Goal: Book appointment/travel/reservation

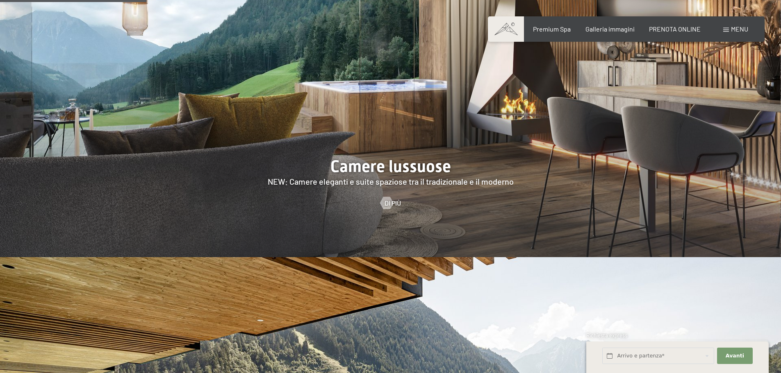
scroll to position [861, 0]
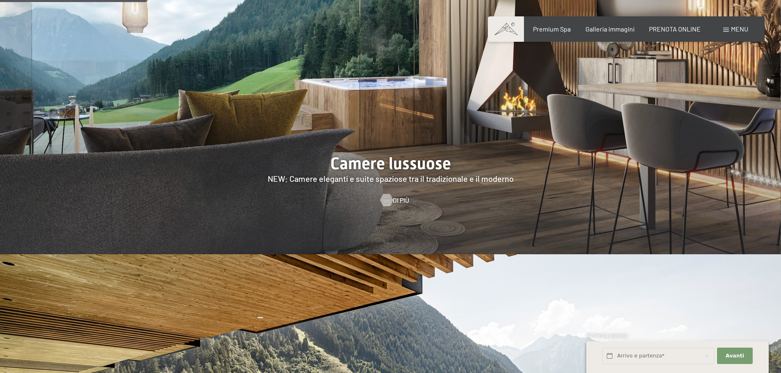
click at [393, 196] on span "Di più" at bounding box center [401, 200] width 16 height 9
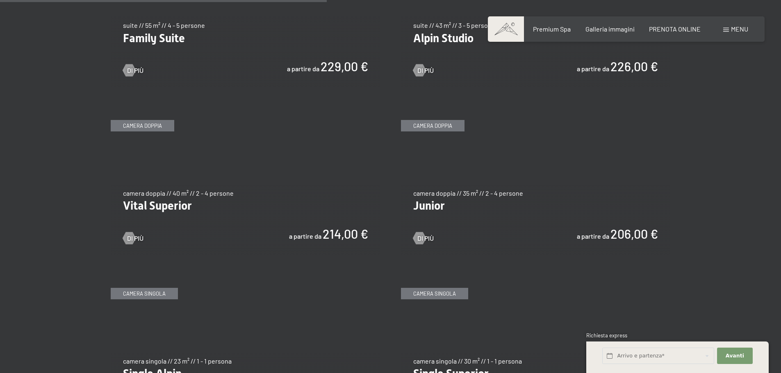
scroll to position [1107, 0]
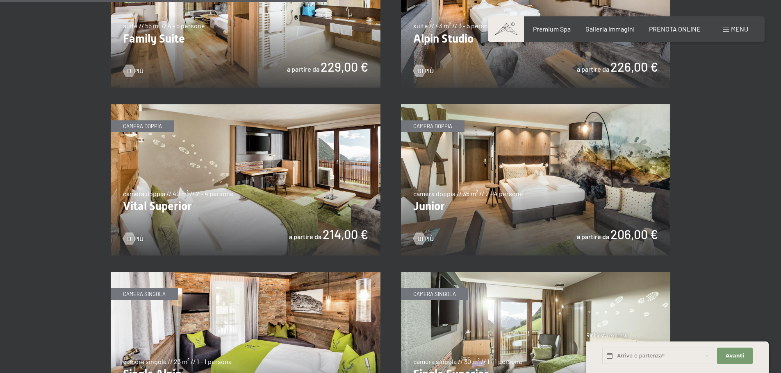
click at [294, 210] on img at bounding box center [246, 180] width 270 height 152
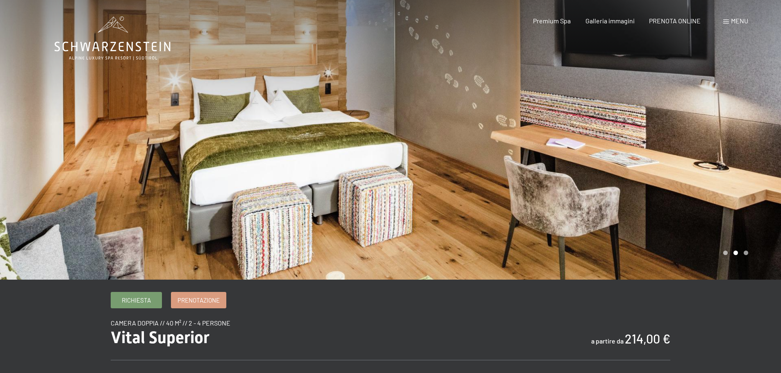
click at [710, 173] on div at bounding box center [586, 140] width 391 height 280
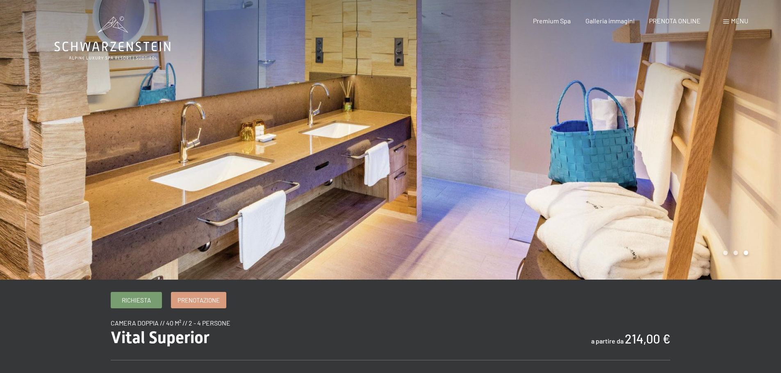
click at [668, 176] on div at bounding box center [586, 140] width 391 height 280
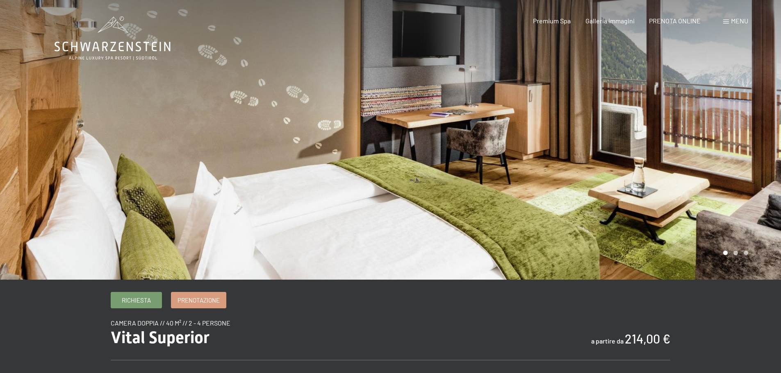
click at [668, 176] on div at bounding box center [586, 140] width 391 height 280
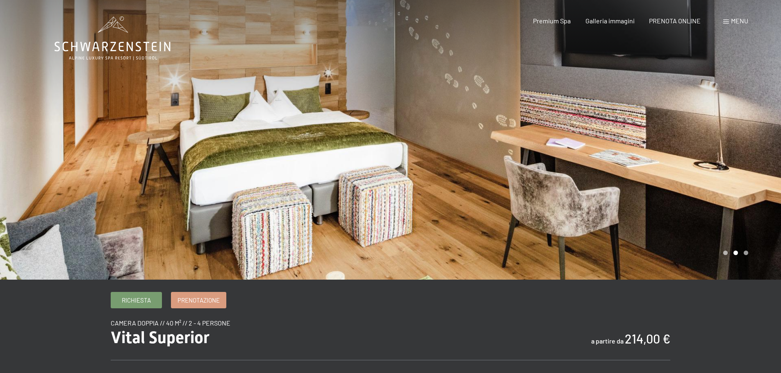
click at [668, 176] on div at bounding box center [586, 140] width 391 height 280
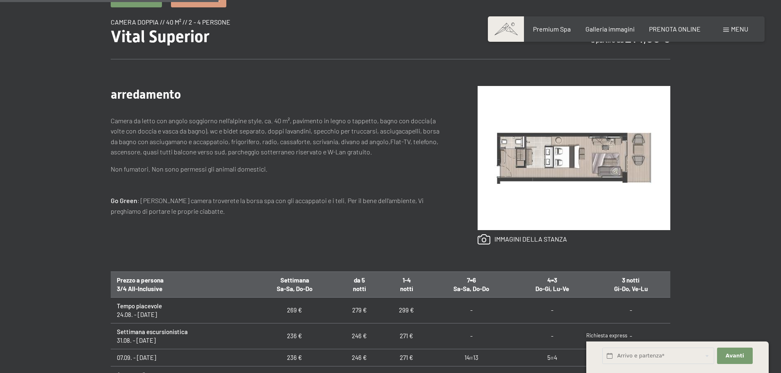
scroll to position [287, 0]
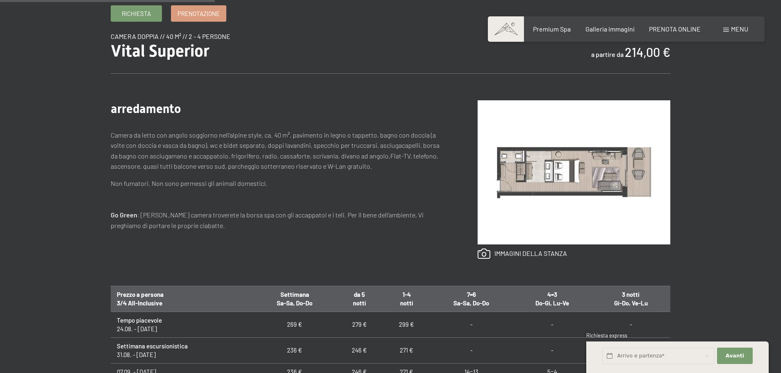
click at [779, 266] on div "Richiesta Prenotazione camera doppia // 40 m² // 2 - 4 persone Vital Superior a…" at bounding box center [390, 272] width 781 height 534
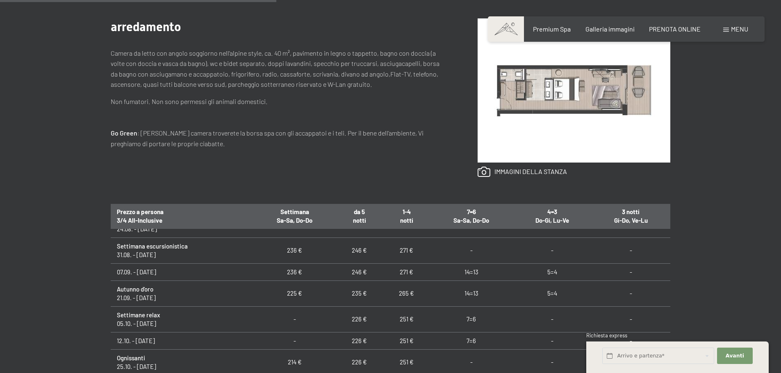
scroll to position [0, 0]
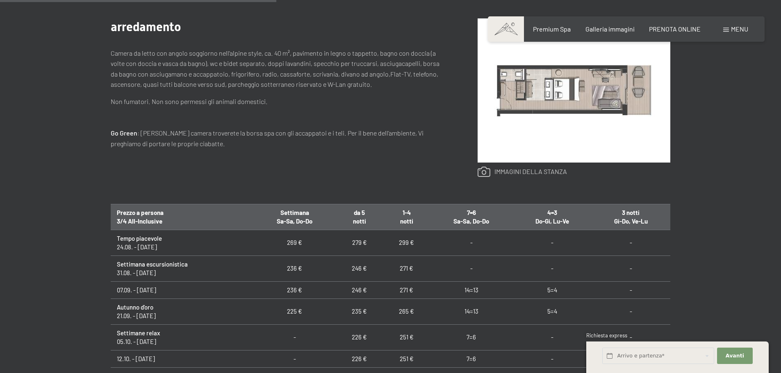
click at [484, 174] on link at bounding box center [522, 172] width 89 height 11
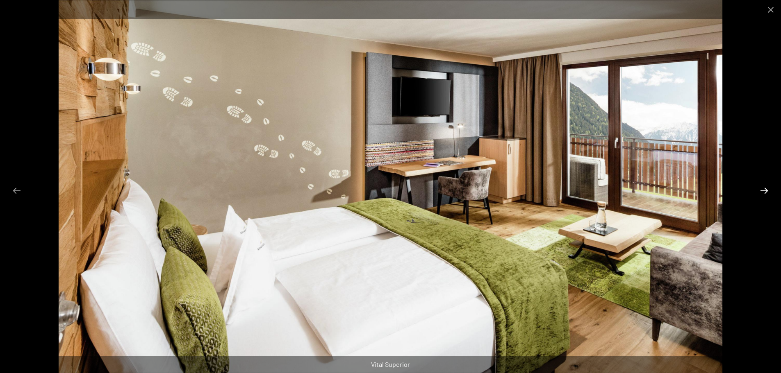
click at [765, 189] on button "Next slide" at bounding box center [764, 191] width 17 height 16
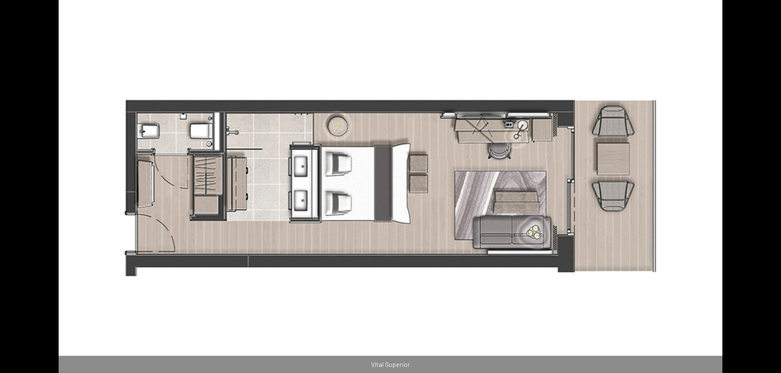
click at [762, 188] on button "Next slide" at bounding box center [768, 191] width 17 height 16
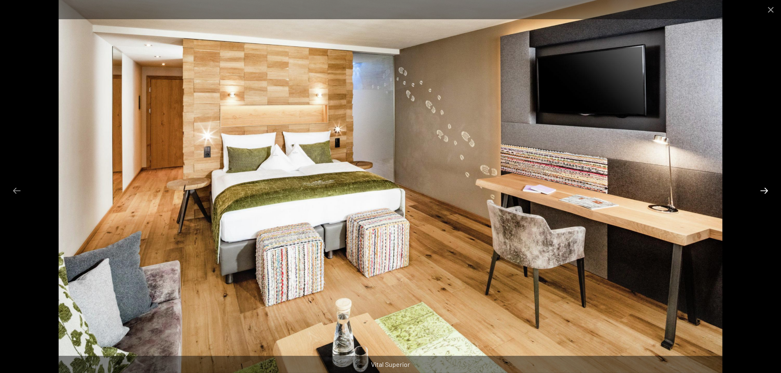
click at [762, 188] on button "Next slide" at bounding box center [764, 191] width 17 height 16
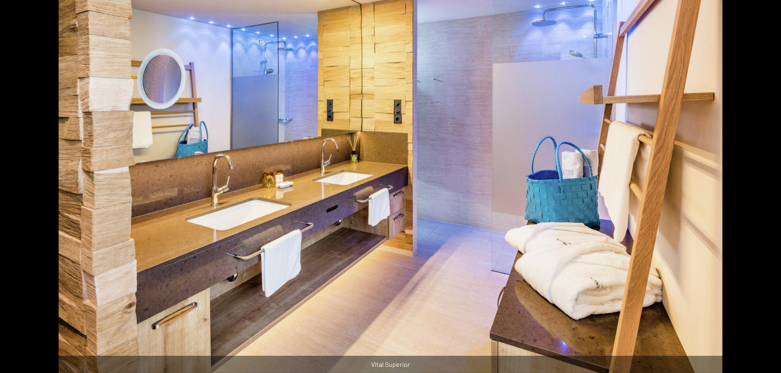
click at [762, 188] on button "Next slide" at bounding box center [768, 191] width 17 height 16
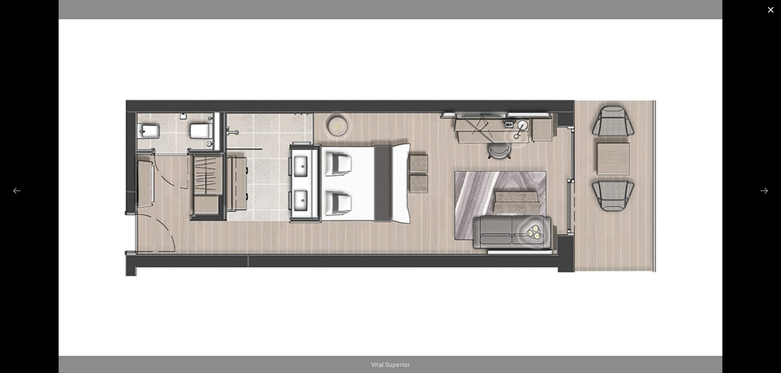
click at [771, 8] on button "Close gallery" at bounding box center [770, 9] width 20 height 19
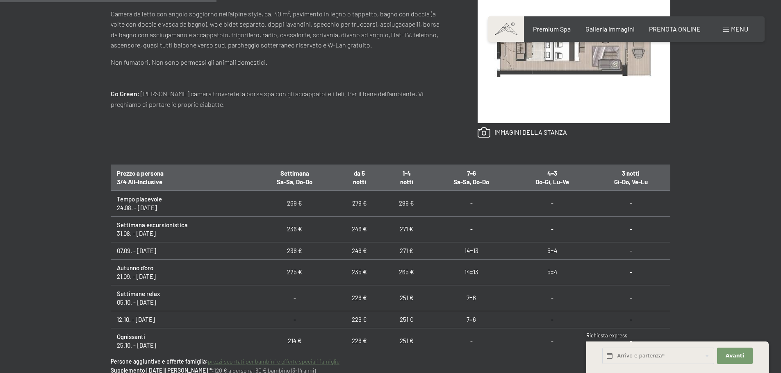
scroll to position [287, 0]
